Goal: Find specific page/section: Find specific page/section

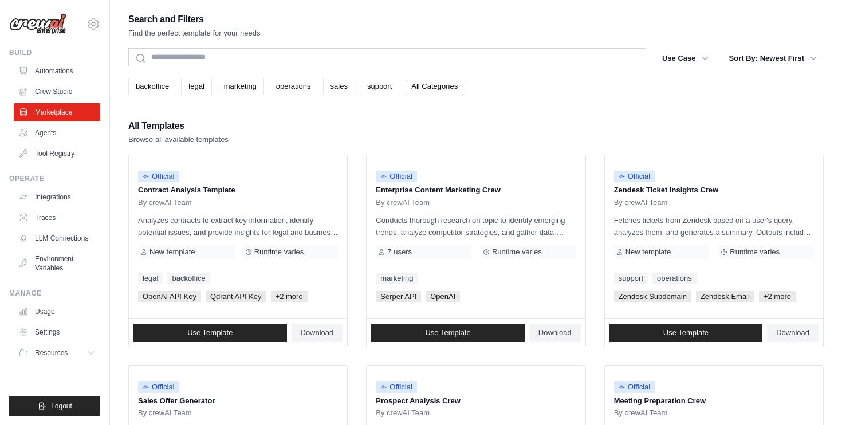
scroll to position [12, 0]
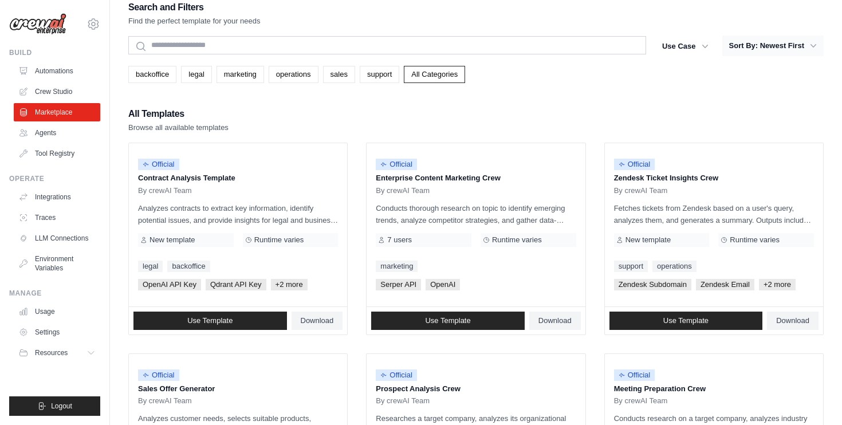
click at [756, 46] on button "Sort By: Newest First" at bounding box center [772, 46] width 101 height 21
click at [674, 46] on button "Use Case" at bounding box center [685, 46] width 60 height 21
click at [639, 112] on div "All Templates Browse all available templates" at bounding box center [475, 119] width 695 height 27
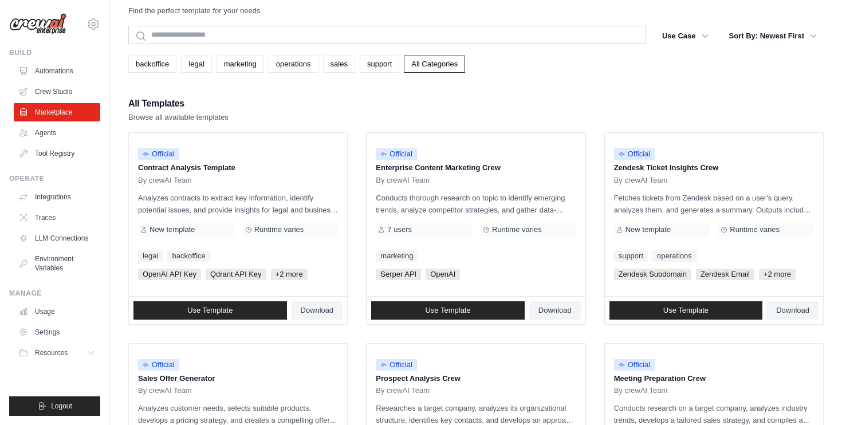
scroll to position [0, 0]
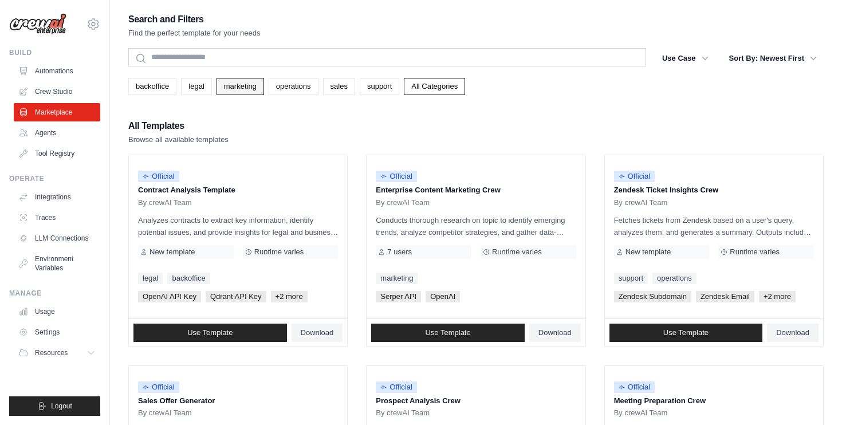
click at [221, 82] on link "marketing" at bounding box center [241, 86] width 48 height 17
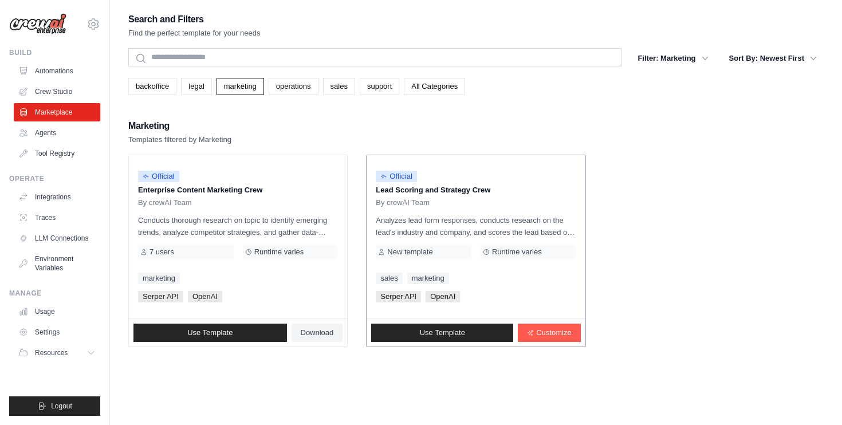
drag, startPoint x: 520, startPoint y: 189, endPoint x: 375, endPoint y: 188, distance: 144.9
click at [376, 188] on p "Lead Scoring and Strategy Crew" at bounding box center [476, 189] width 200 height 11
drag, startPoint x: 375, startPoint y: 221, endPoint x: 415, endPoint y: 221, distance: 39.5
click at [394, 221] on div "Official Lead Scoring and Strategy Crew By crewAI Team Analyzes lead form respo…" at bounding box center [476, 236] width 218 height 163
drag, startPoint x: 450, startPoint y: 218, endPoint x: 575, endPoint y: 237, distance: 126.3
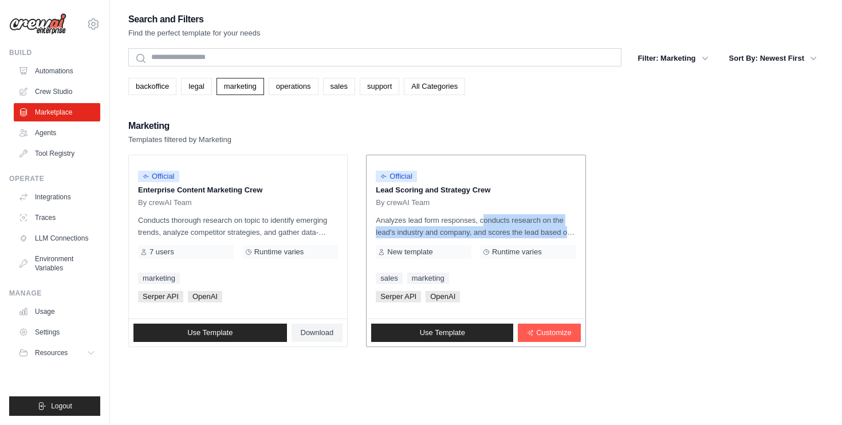
click at [575, 237] on p "Analyzes lead form responses, conducts research on the lead's industry and comp…" at bounding box center [476, 226] width 200 height 24
click at [337, 79] on link "sales" at bounding box center [339, 86] width 32 height 17
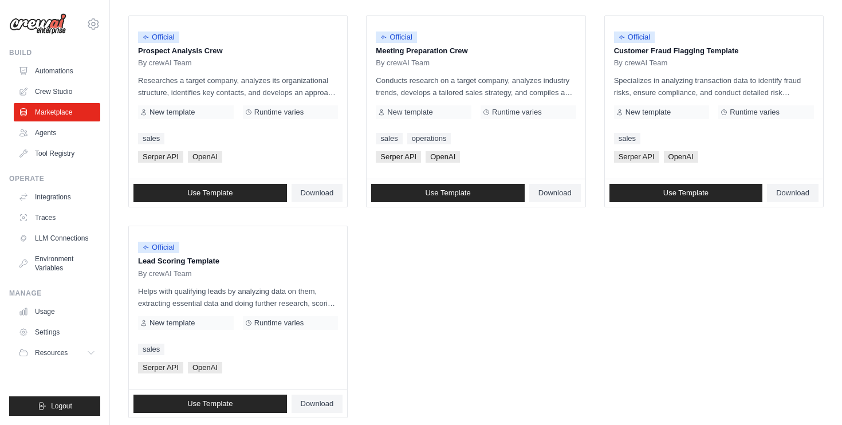
scroll to position [579, 0]
